Goal: Task Accomplishment & Management: Use online tool/utility

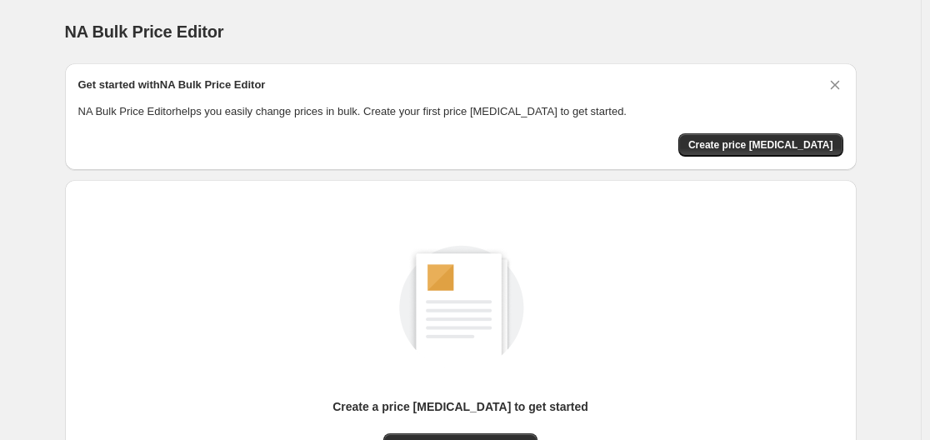
scroll to position [184, 0]
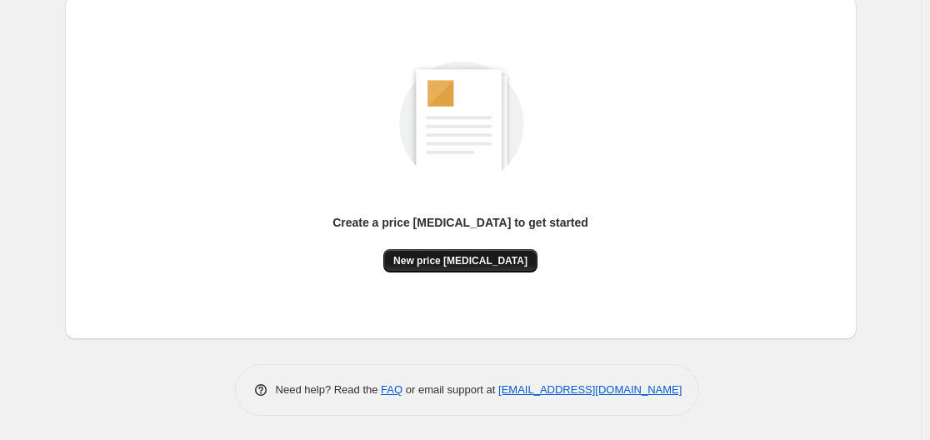
click at [470, 257] on span "New price [MEDICAL_DATA]" at bounding box center [460, 260] width 134 height 13
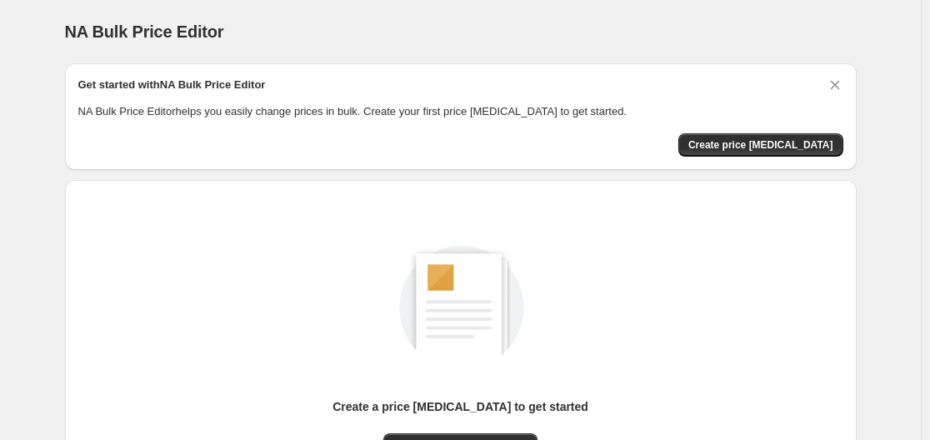
scroll to position [184, 0]
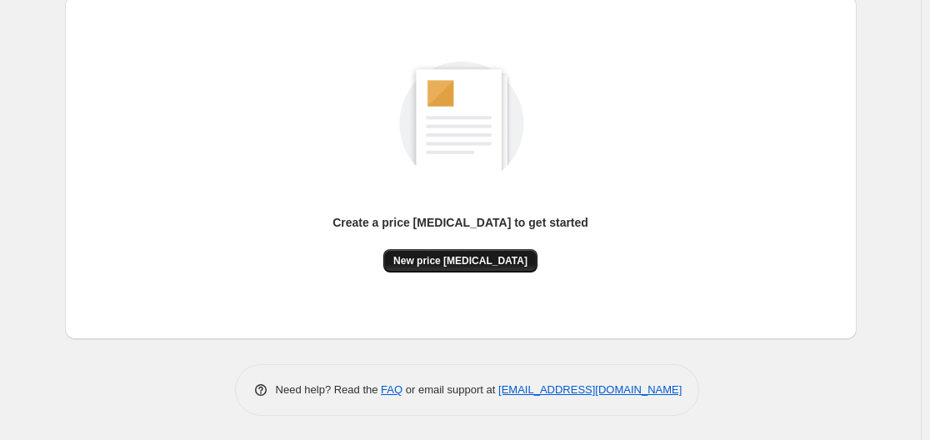
click at [476, 267] on span "New price [MEDICAL_DATA]" at bounding box center [460, 260] width 134 height 13
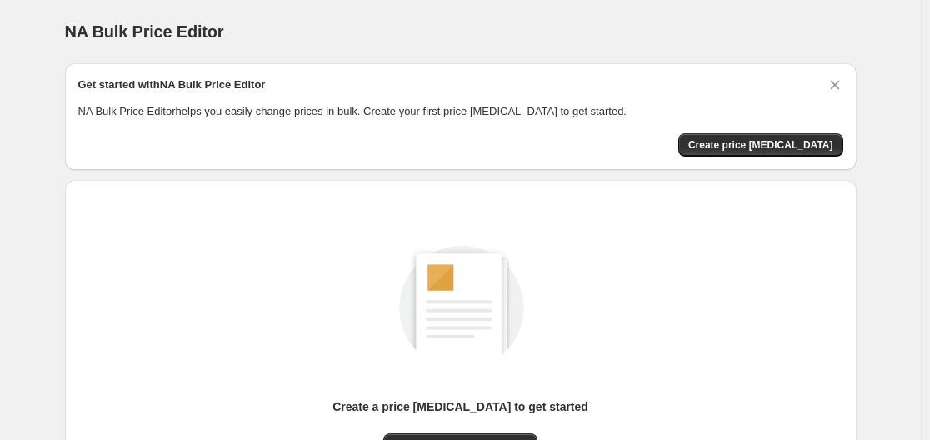
scroll to position [184, 0]
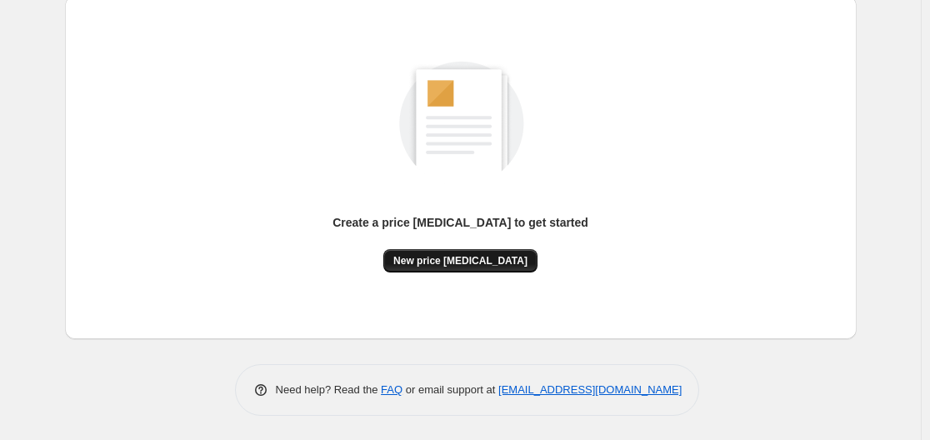
click at [436, 269] on button "New price [MEDICAL_DATA]" at bounding box center [460, 260] width 154 height 23
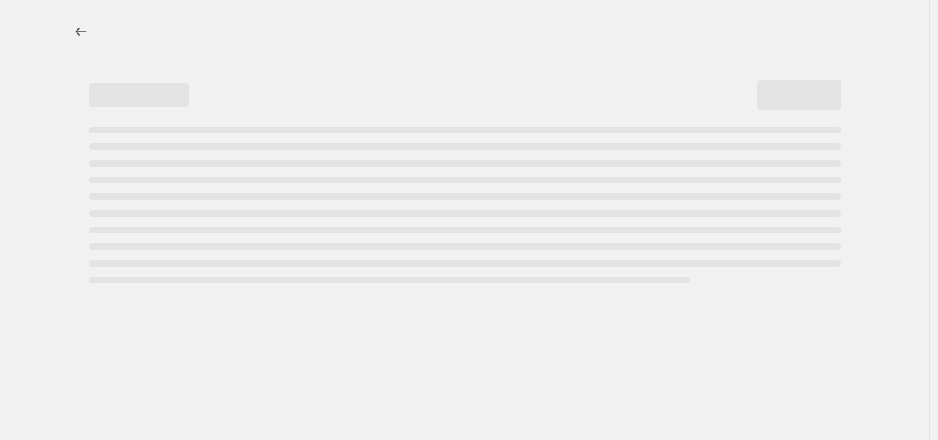
select select "percentage"
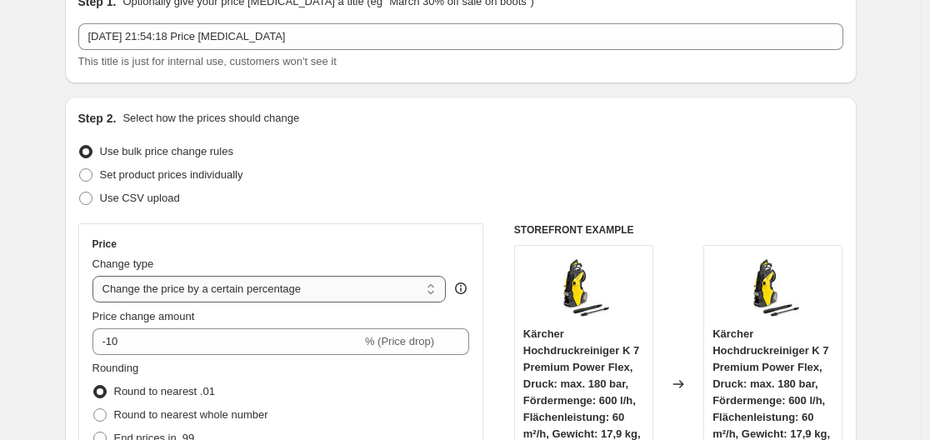
scroll to position [167, 0]
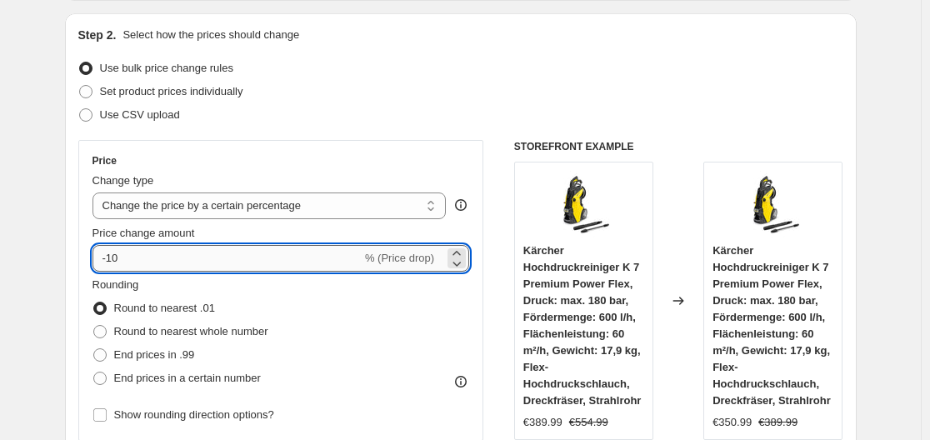
drag, startPoint x: 112, startPoint y: 257, endPoint x: 187, endPoint y: 261, distance: 75.9
click at [187, 261] on input "-10" at bounding box center [226, 258] width 269 height 27
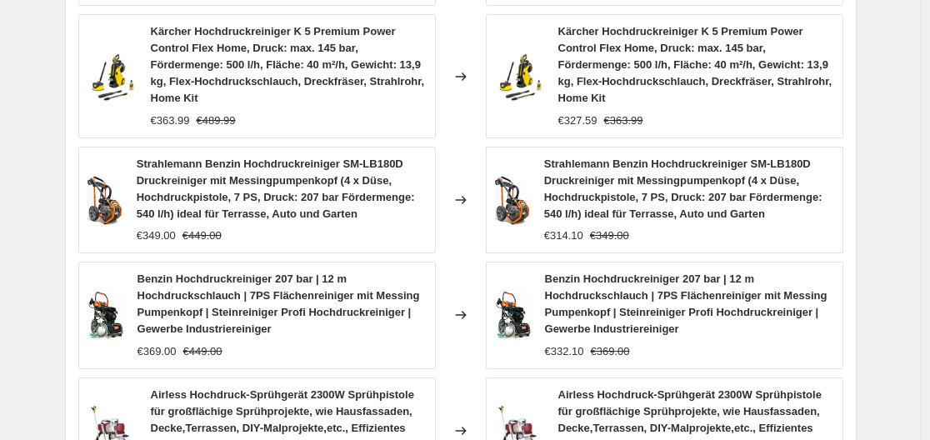
scroll to position [1436, 0]
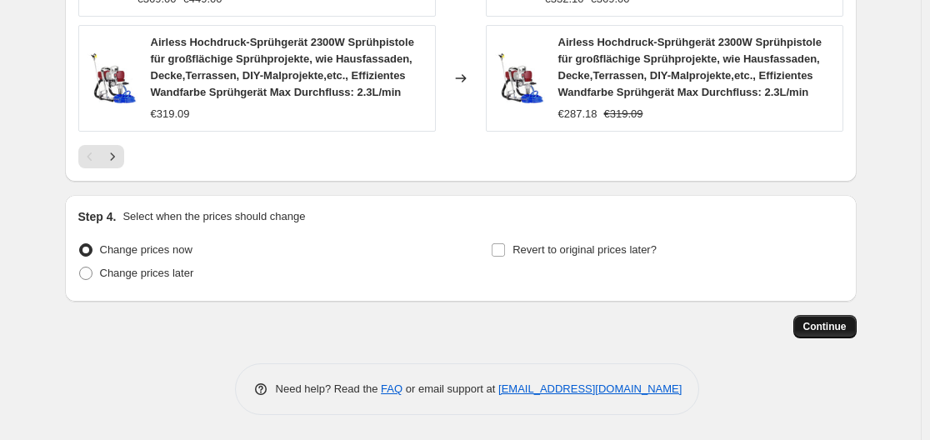
type input "-35"
click at [844, 328] on span "Continue" at bounding box center [824, 326] width 43 height 13
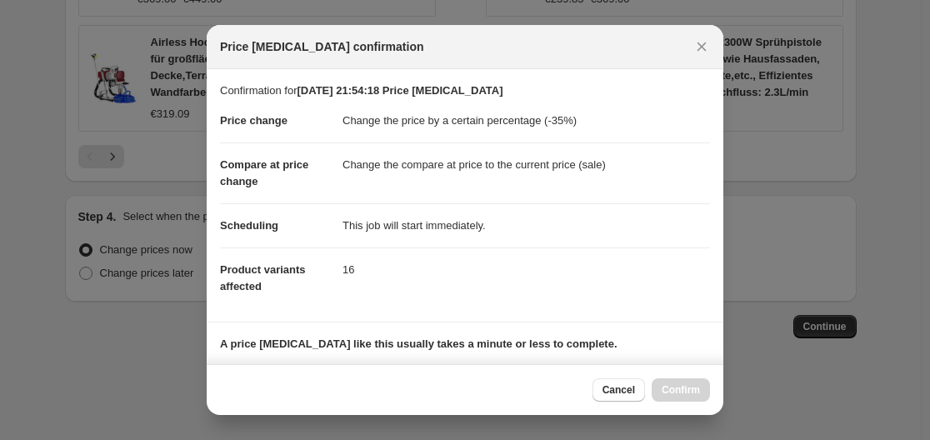
scroll to position [262, 0]
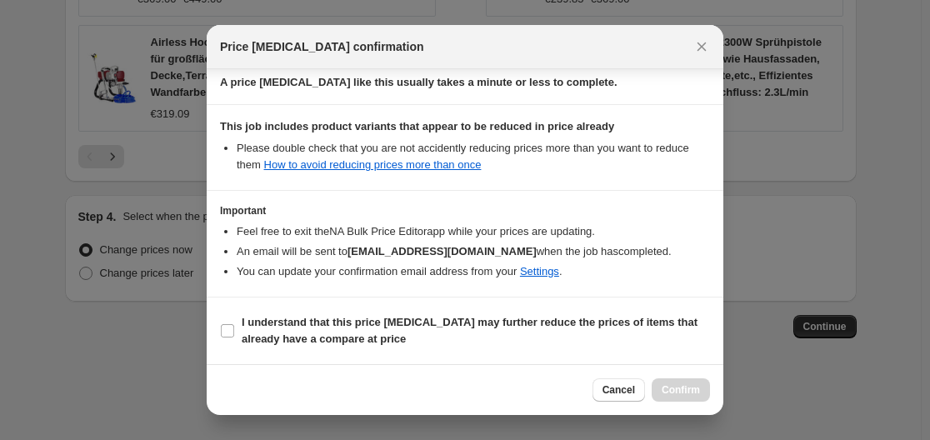
click at [217, 327] on section "I understand that this price change job may further reduce the prices of items …" at bounding box center [465, 330] width 517 height 67
drag, startPoint x: 227, startPoint y: 331, endPoint x: 253, endPoint y: 329, distance: 26.7
click at [228, 331] on input "I understand that this price change job may further reduce the prices of items …" at bounding box center [227, 330] width 13 height 13
checkbox input "true"
click at [684, 392] on span "Confirm" at bounding box center [680, 389] width 38 height 13
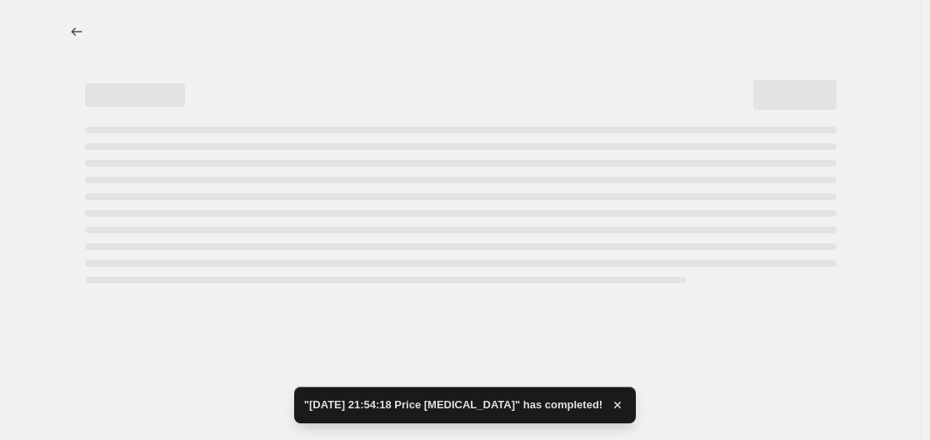
select select "percentage"
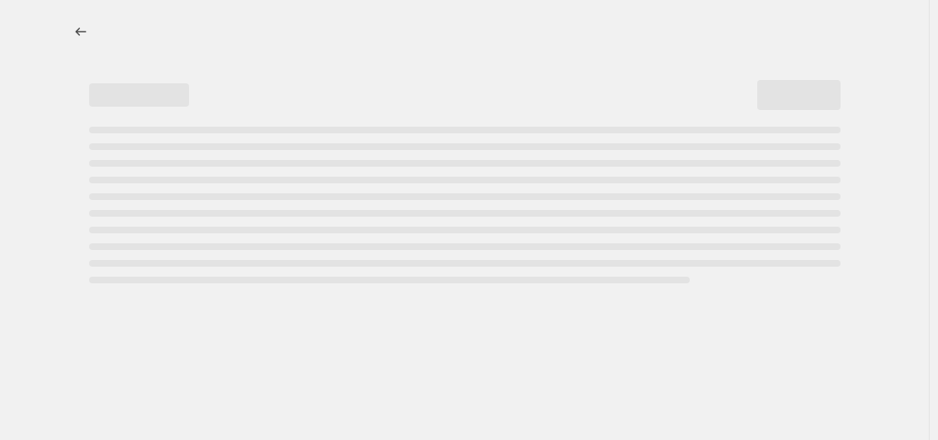
select select "percentage"
